Goal: Information Seeking & Learning: Understand process/instructions

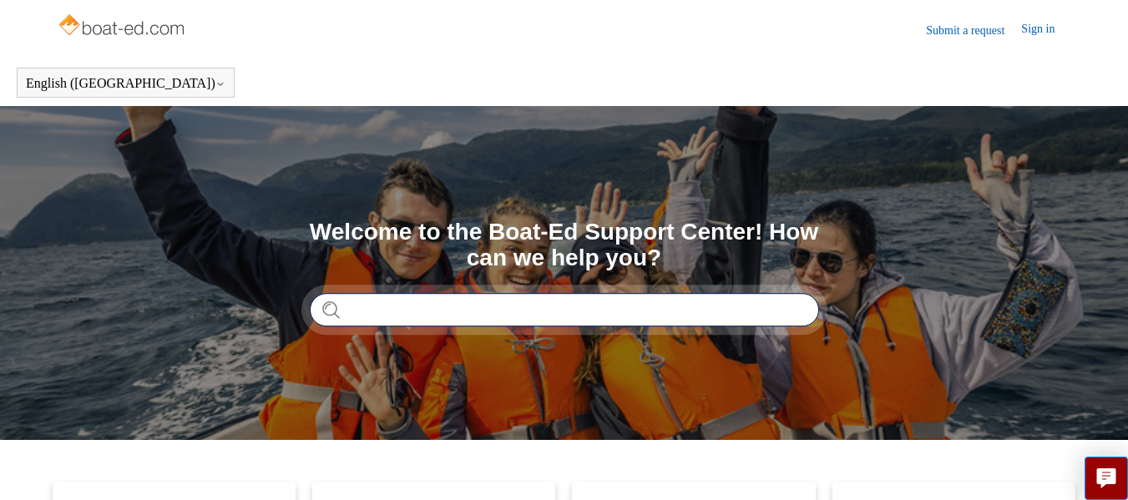
click at [599, 313] on input "Search" at bounding box center [564, 309] width 509 height 33
type input "**********"
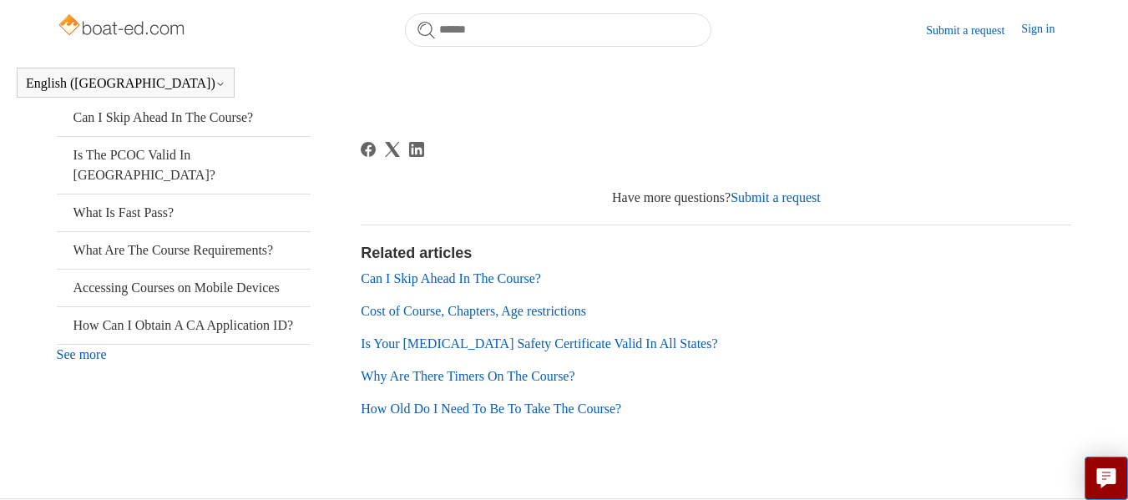
scroll to position [415, 0]
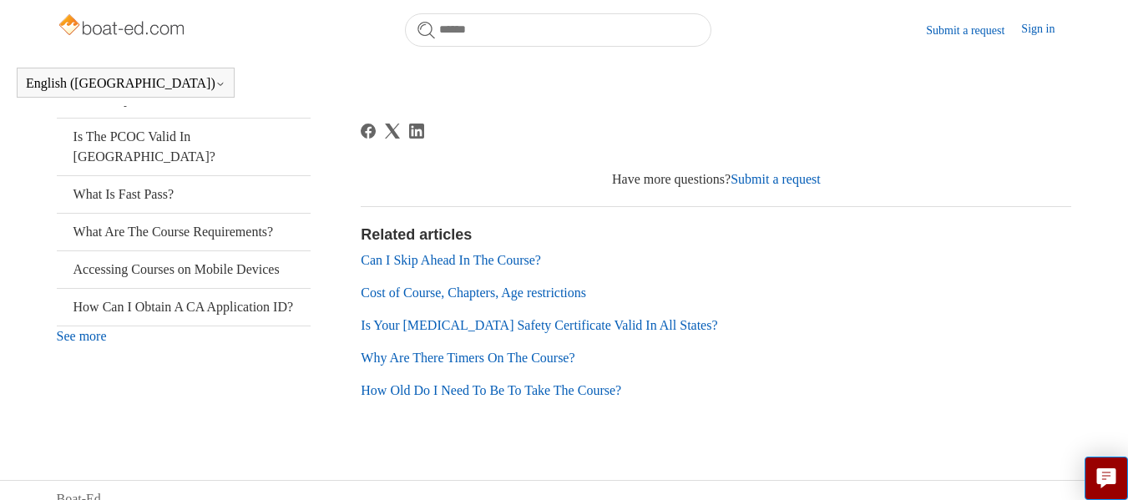
click at [464, 267] on link "Can I Skip Ahead In The Course?" at bounding box center [451, 260] width 180 height 14
